Goal: Find specific page/section: Find specific page/section

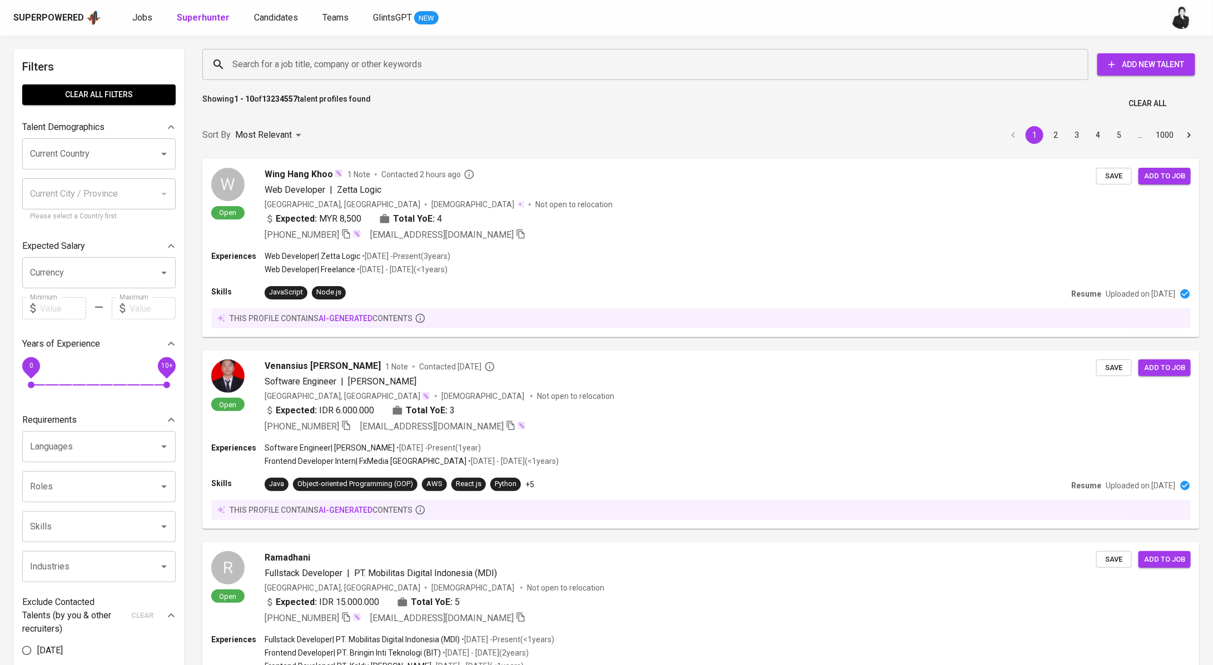
click at [128, 23] on div "Superpowered Jobs Superhunter Candidates Teams GlintsGPT NEW" at bounding box center [588, 17] width 1151 height 17
click at [139, 20] on span "Jobs" at bounding box center [142, 17] width 20 height 11
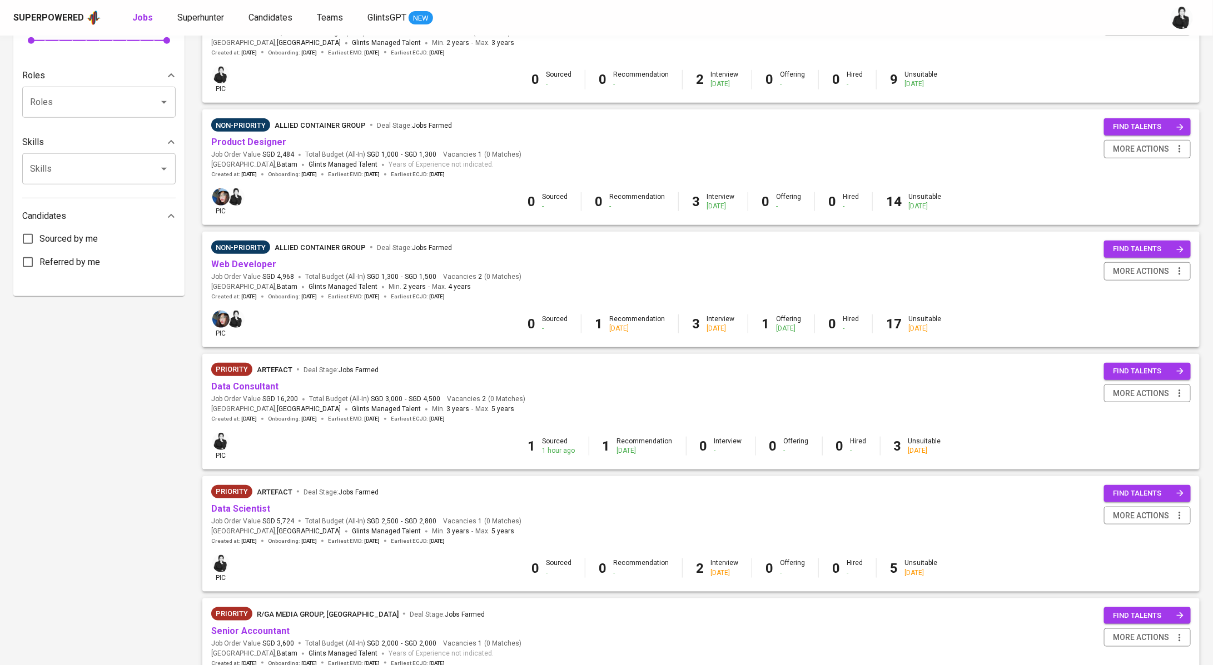
scroll to position [420, 0]
click at [274, 386] on link "Data Consultant" at bounding box center [244, 386] width 67 height 11
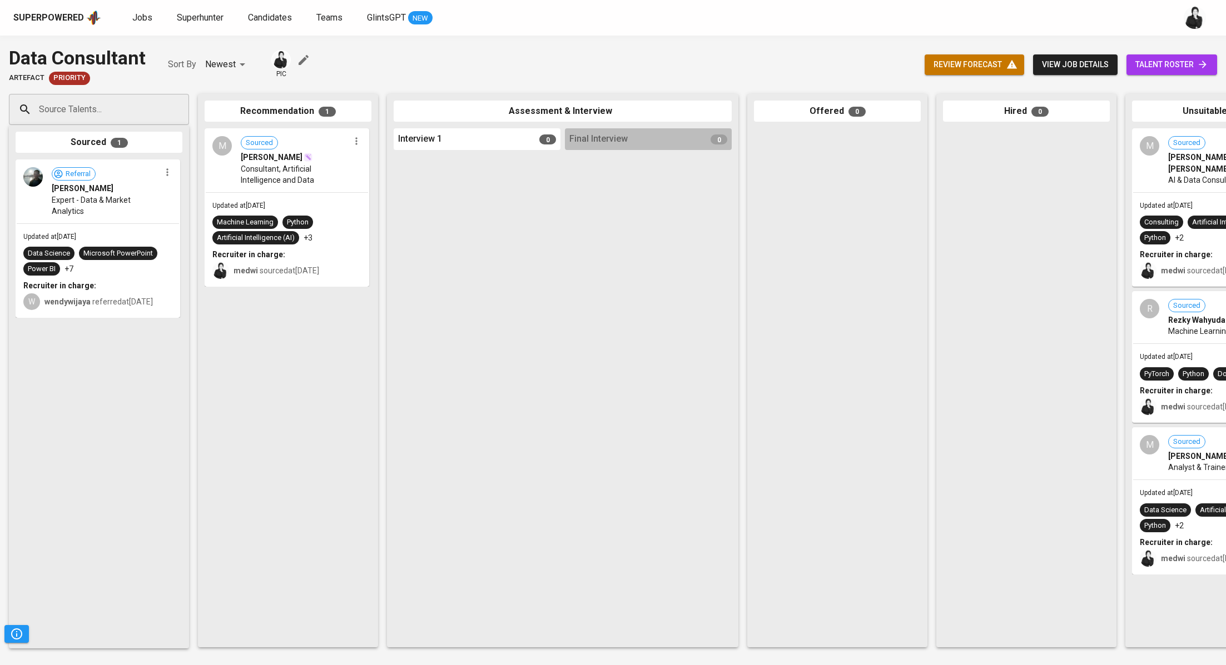
click at [1152, 58] on span "talent roster" at bounding box center [1171, 65] width 73 height 14
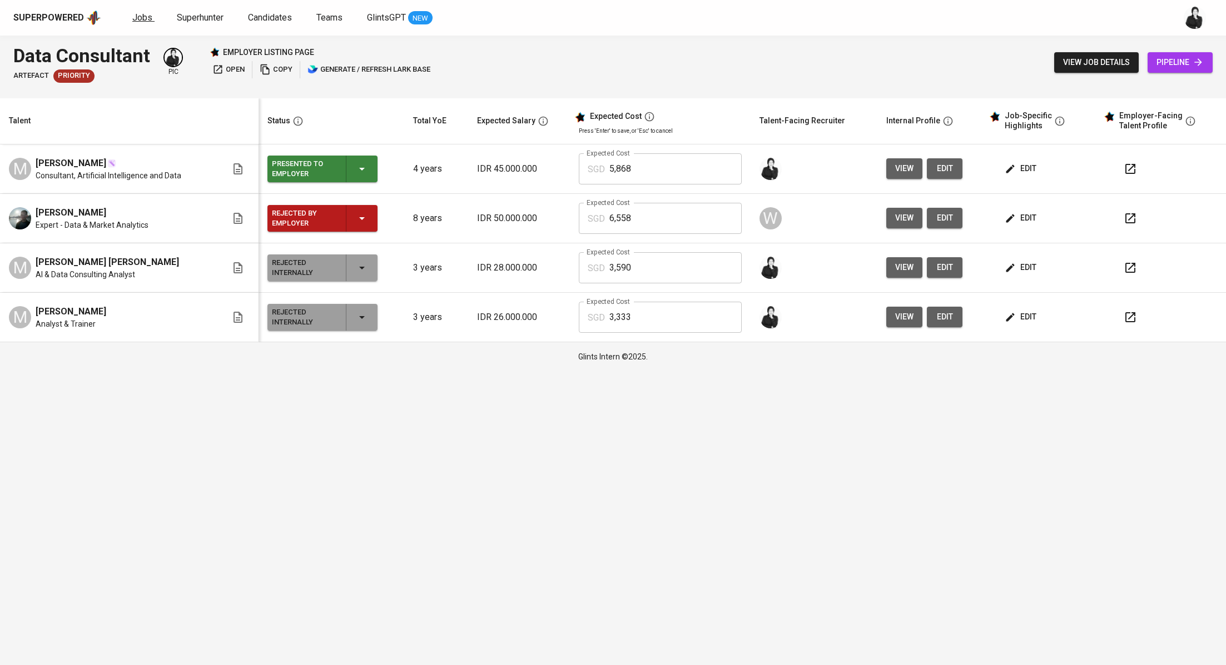
click at [140, 22] on span "Jobs" at bounding box center [142, 17] width 20 height 11
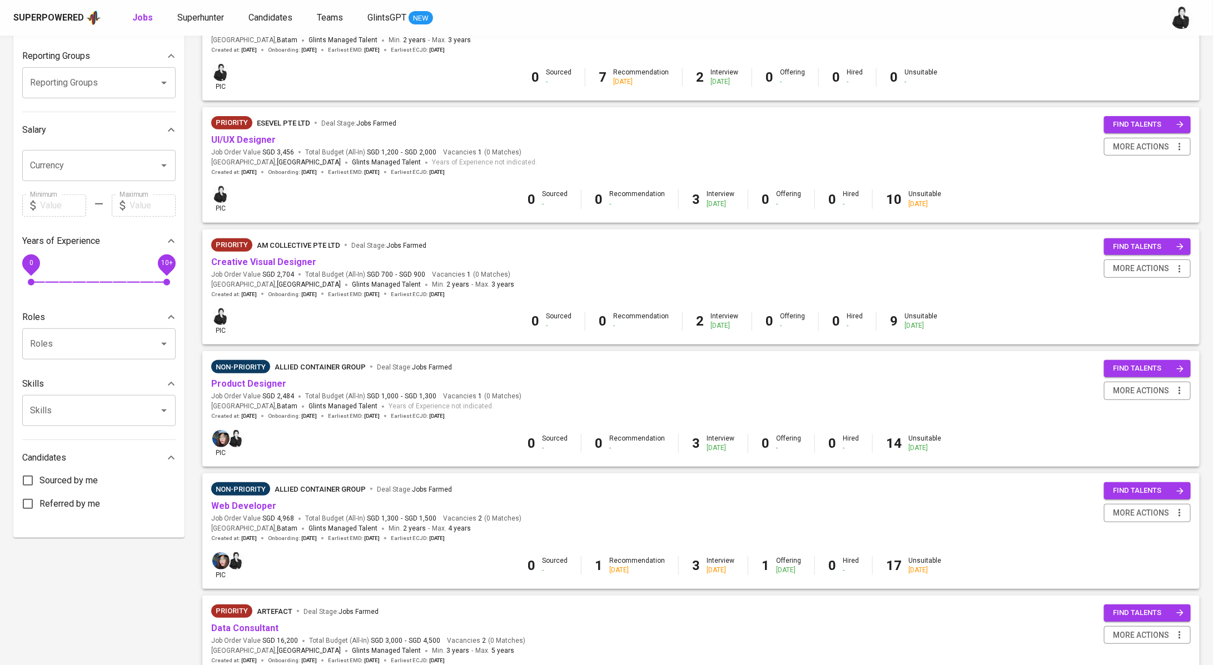
scroll to position [276, 0]
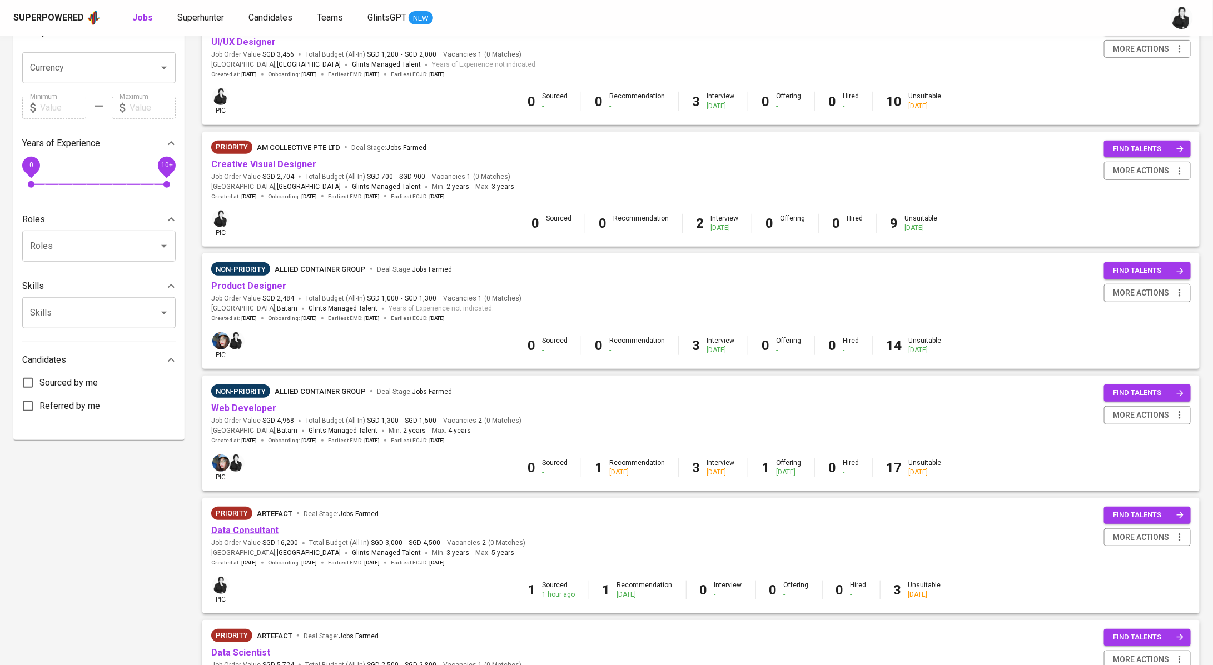
click at [264, 535] on link "Data Consultant" at bounding box center [244, 530] width 67 height 11
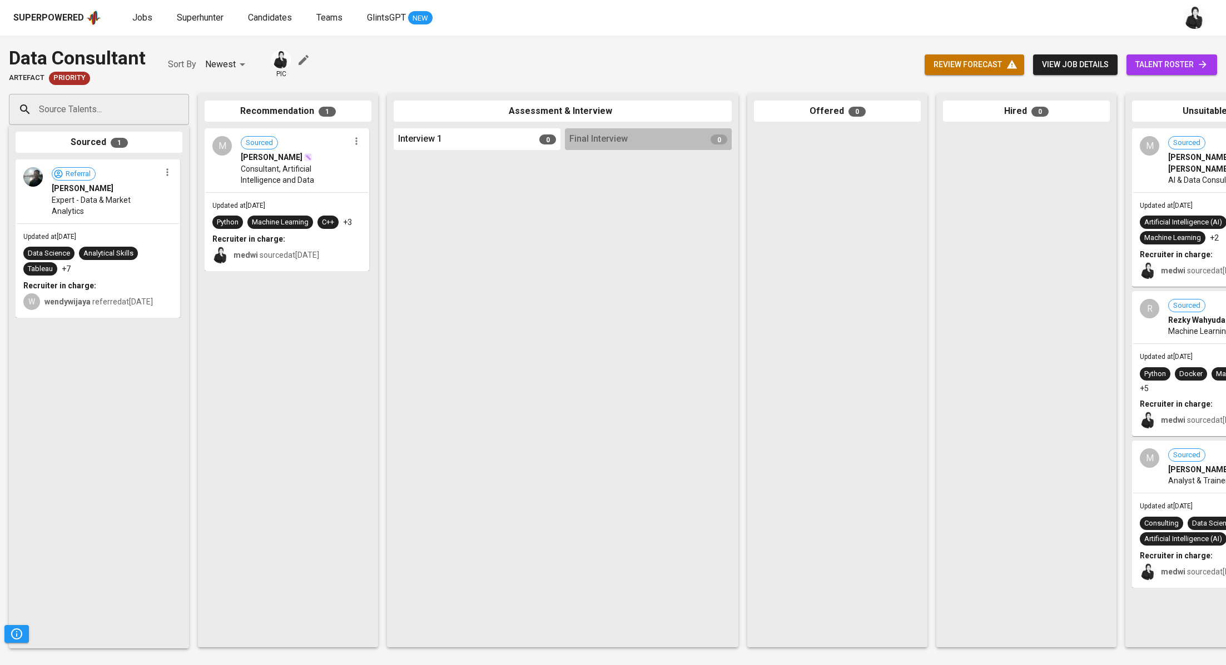
click at [1173, 66] on span "talent roster" at bounding box center [1171, 65] width 73 height 14
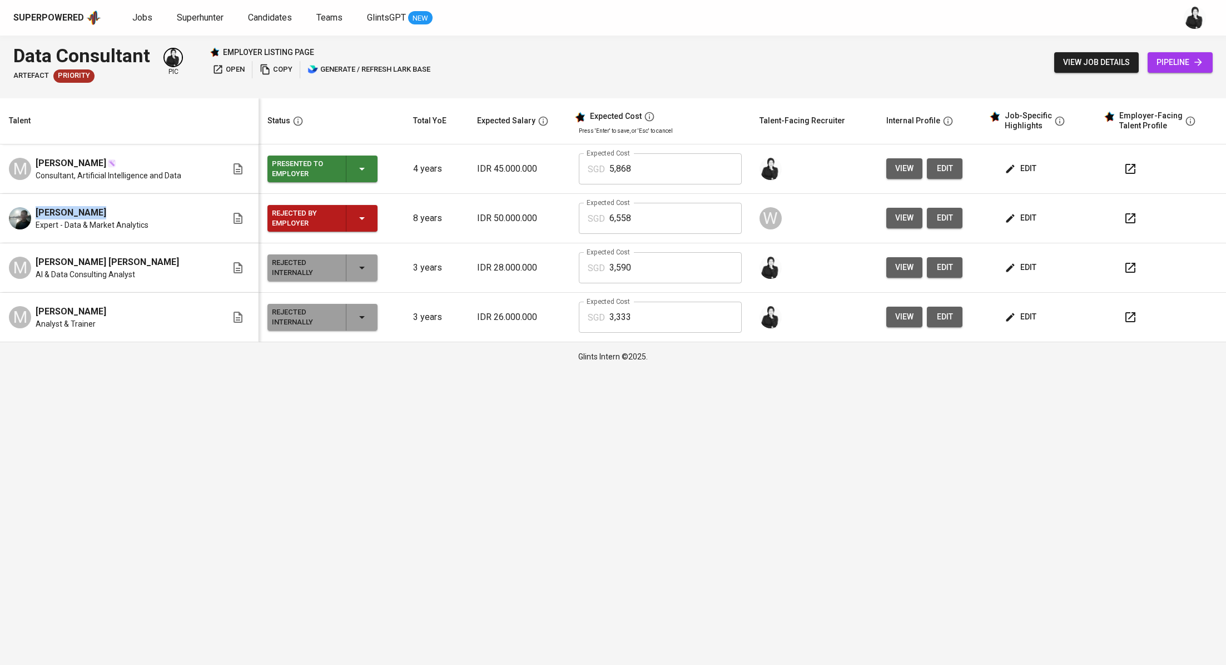
drag, startPoint x: 98, startPoint y: 212, endPoint x: 24, endPoint y: 216, distance: 74.0
click at [24, 216] on div "[PERSON_NAME] Expert - Data & Market Analytics" at bounding box center [118, 218] width 218 height 24
copy span "[PERSON_NAME]"
drag, startPoint x: 106, startPoint y: 165, endPoint x: 27, endPoint y: 166, distance: 79.5
click at [27, 166] on div "M [PERSON_NAME] Handokoputra Consultant, Artificial Intelligence and Data" at bounding box center [118, 169] width 218 height 24
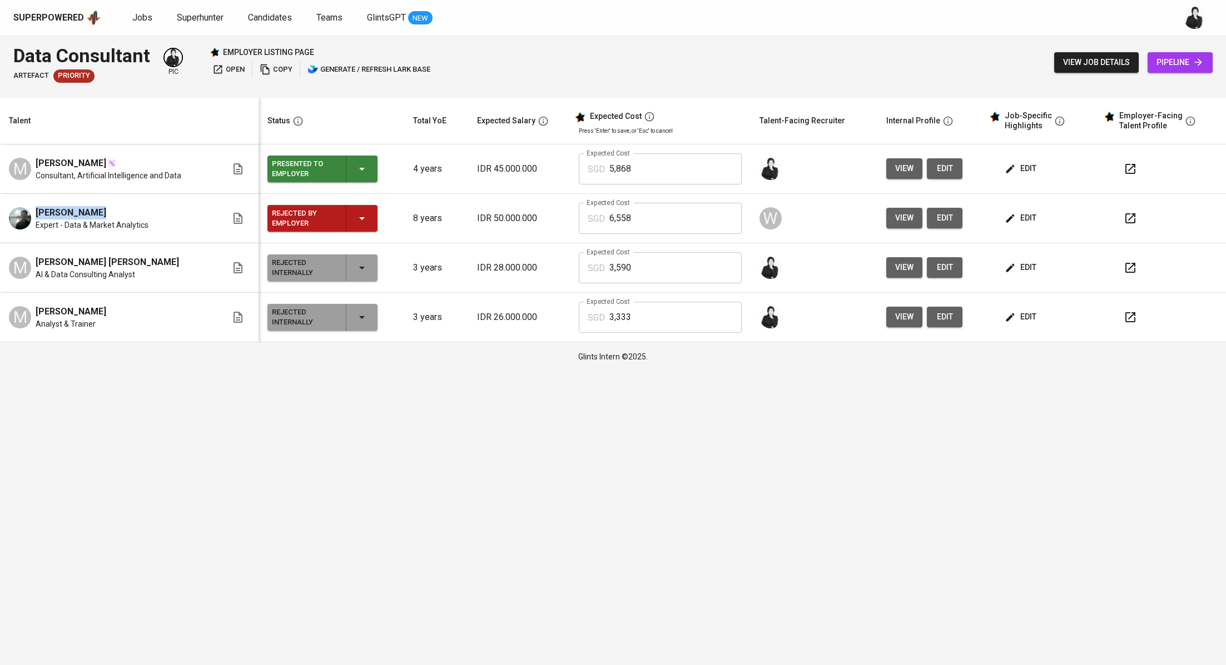
copy span "[PERSON_NAME]"
